Goal: Task Accomplishment & Management: Use online tool/utility

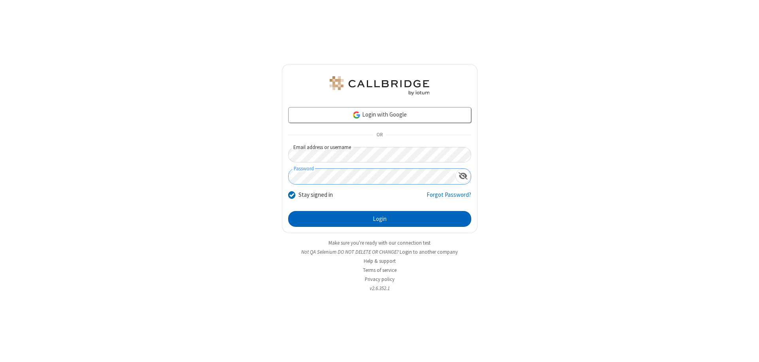
click at [380, 219] on button "Login" at bounding box center [379, 219] width 183 height 16
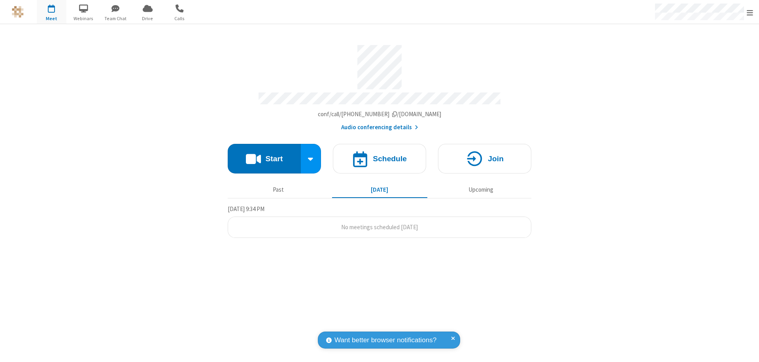
click at [264, 155] on button "Start" at bounding box center [264, 159] width 73 height 30
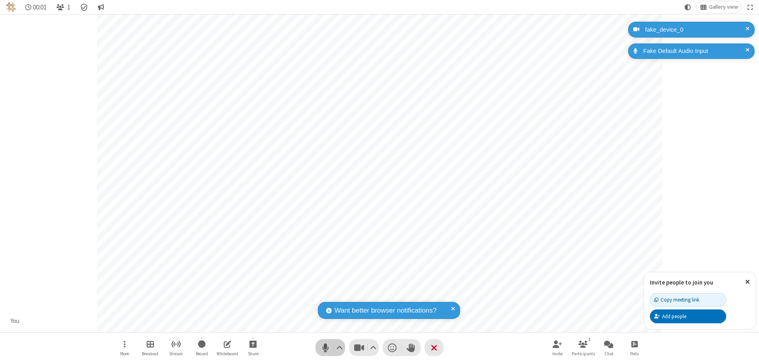
click at [325, 348] on span "Mute (⌘+Shift+A)" at bounding box center [325, 347] width 12 height 11
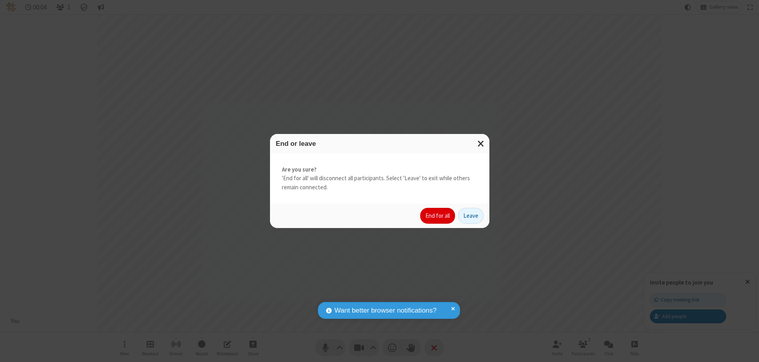
click at [438, 216] on button "End for all" at bounding box center [437, 216] width 35 height 16
